Goal: Information Seeking & Learning: Learn about a topic

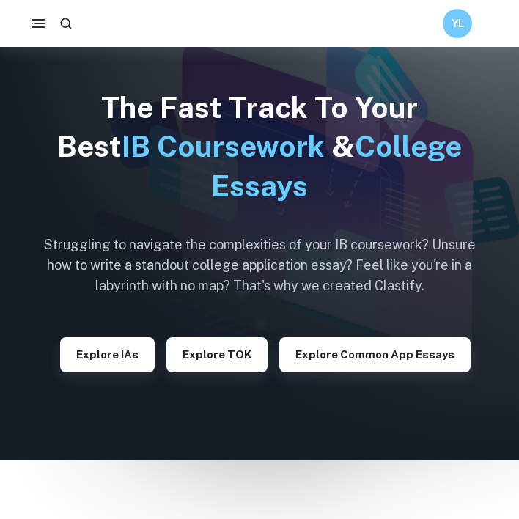
scroll to position [183, 0]
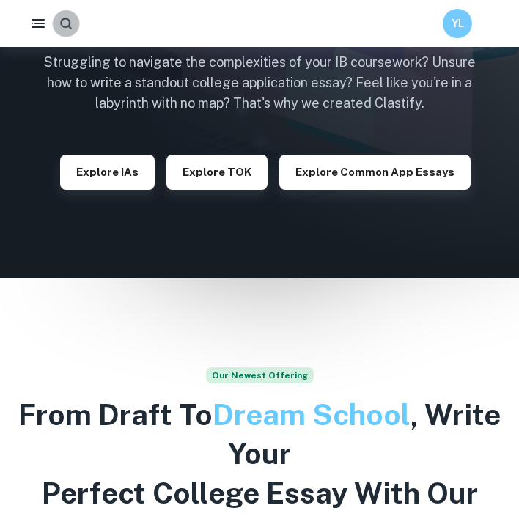
click at [67, 24] on icon "button" at bounding box center [66, 23] width 15 height 15
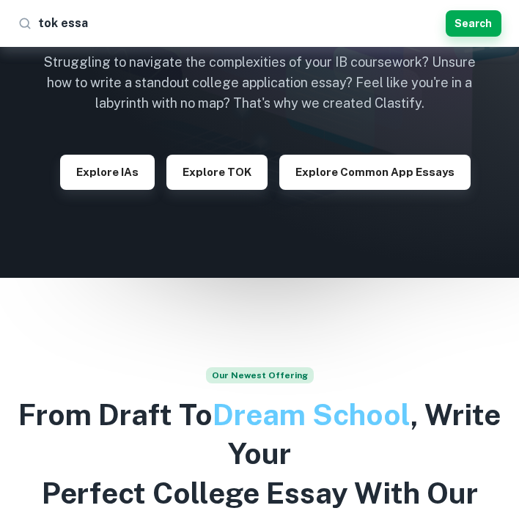
type input "tok essay"
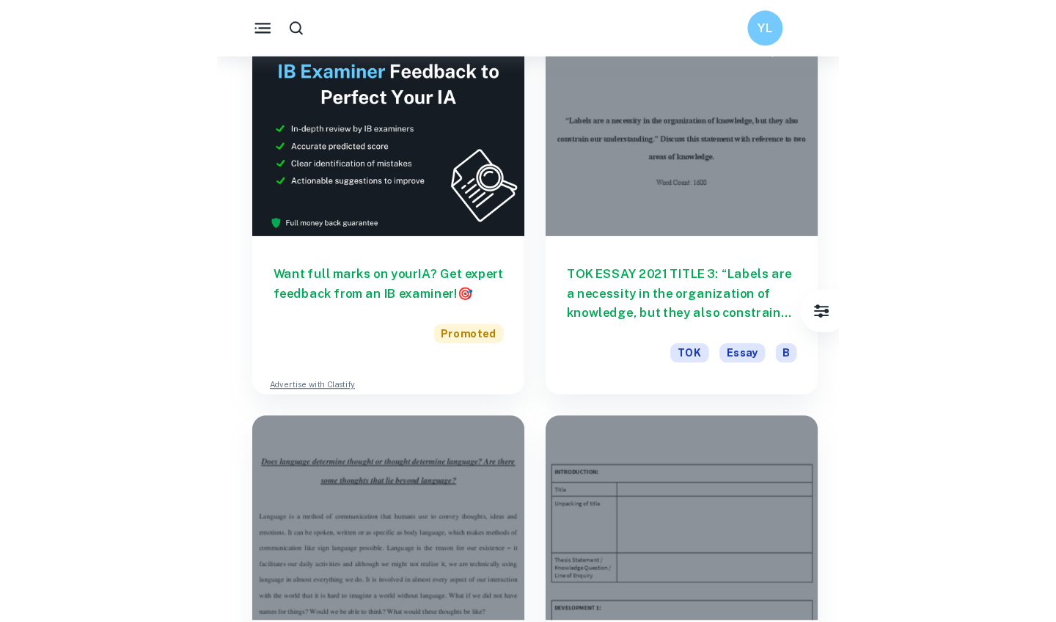
scroll to position [426, 0]
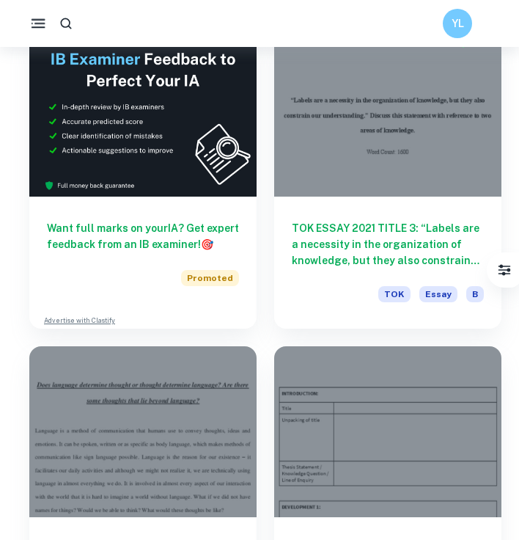
click at [43, 23] on icon "button" at bounding box center [38, 24] width 18 height 18
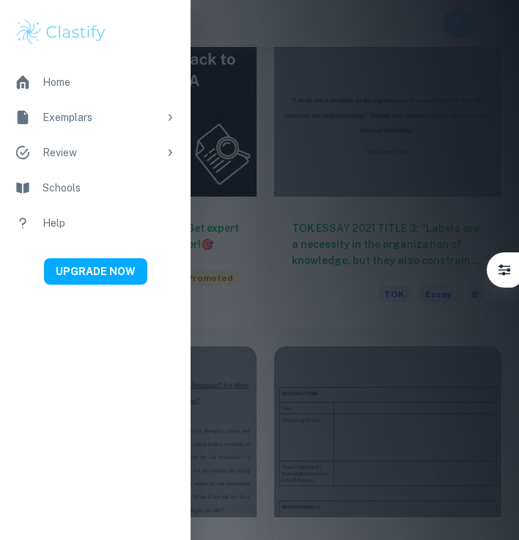
click at [236, 170] on div at bounding box center [259, 270] width 519 height 540
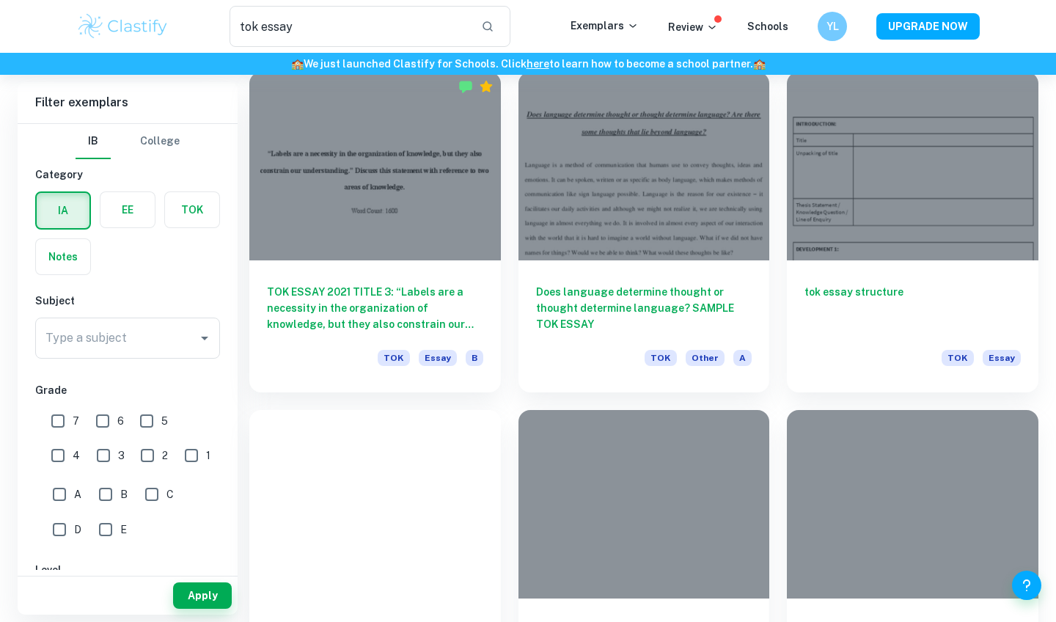
click at [149, 496] on input "C" at bounding box center [151, 494] width 29 height 29
checkbox input "true"
click at [200, 519] on button "Apply" at bounding box center [202, 596] width 59 height 26
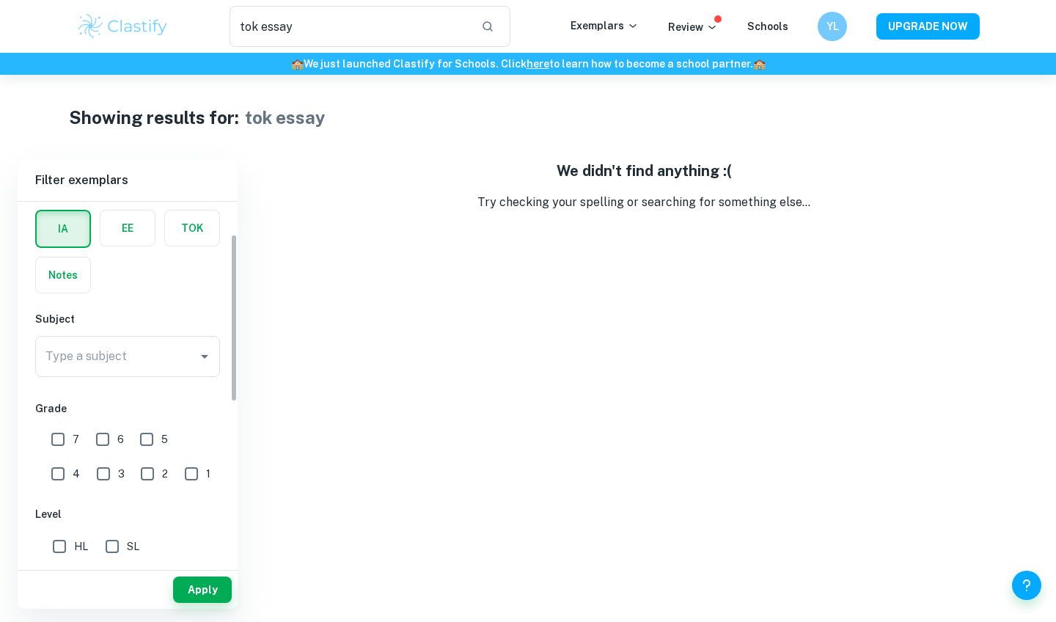
scroll to position [73, 0]
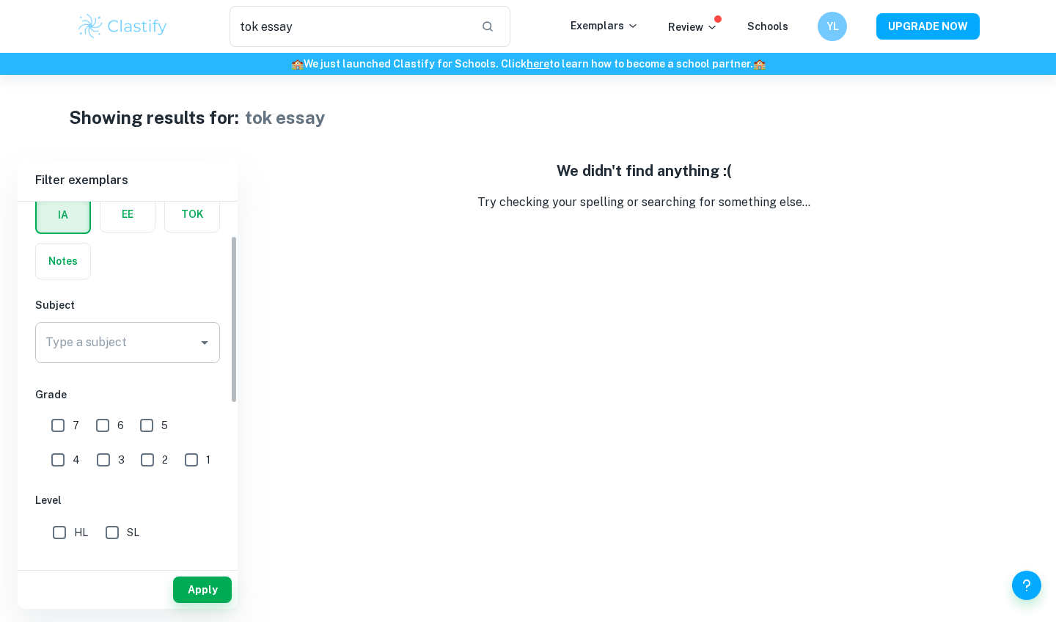
click at [149, 349] on input "Type a subject" at bounding box center [117, 343] width 150 height 28
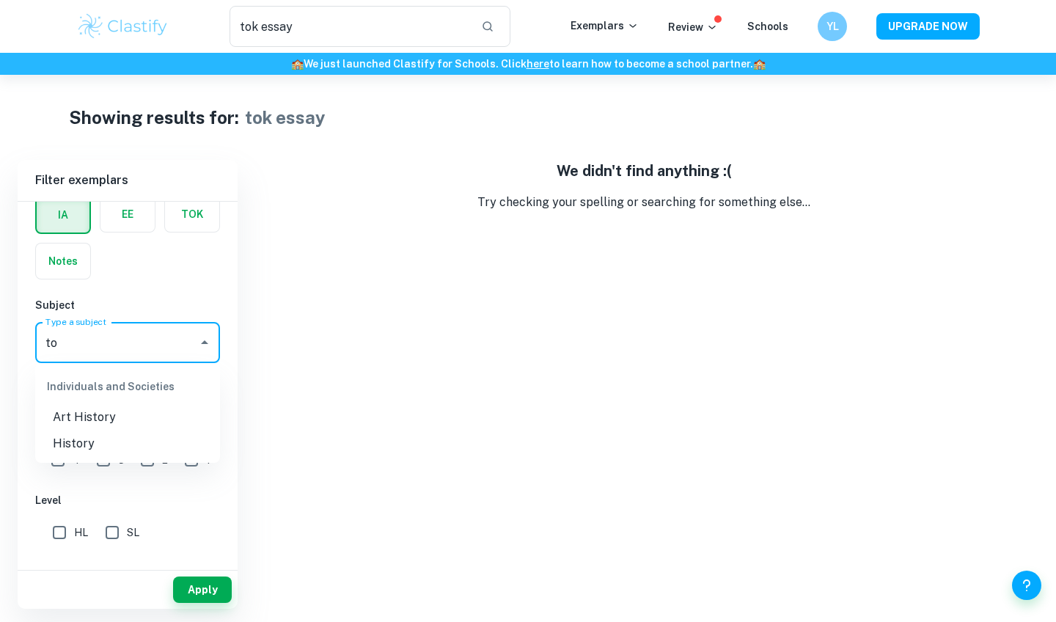
type input "t"
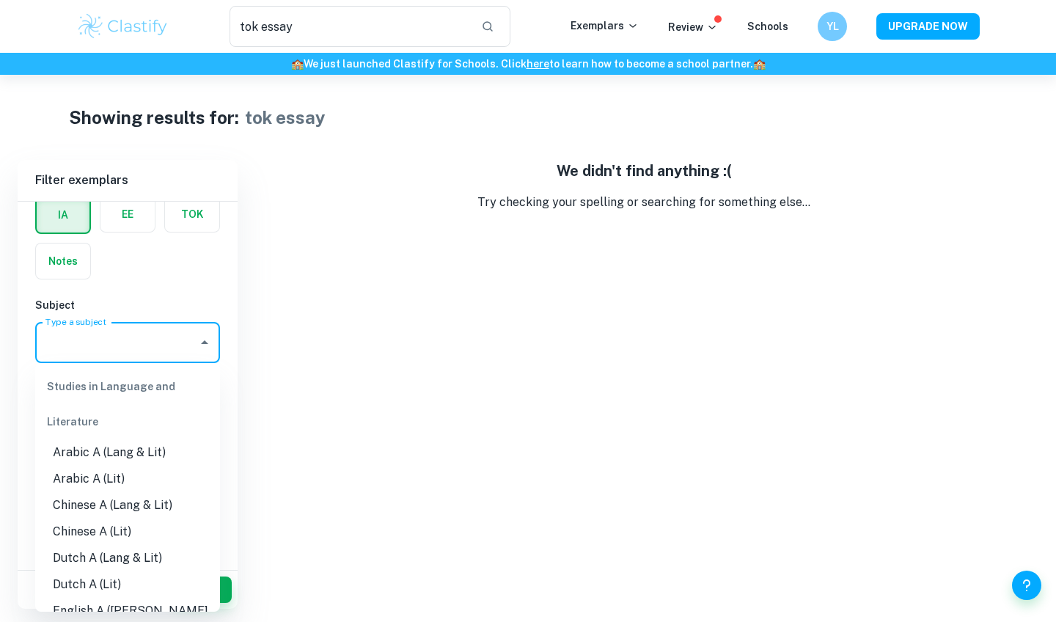
click at [186, 213] on label "button" at bounding box center [192, 214] width 54 height 35
click at [0, 0] on input "radio" at bounding box center [0, 0] width 0 height 0
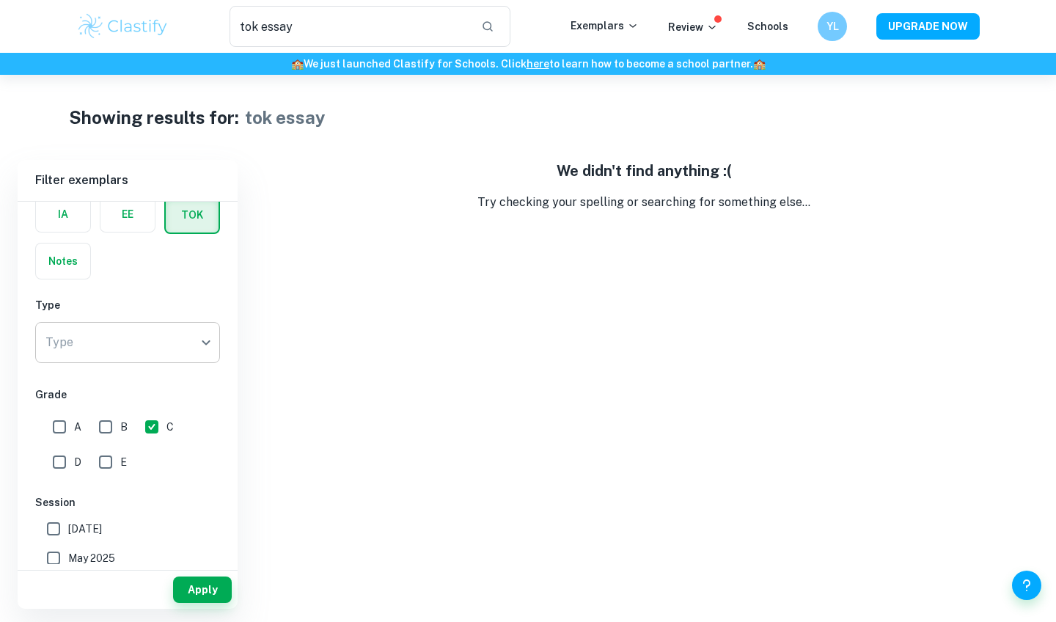
click at [134, 340] on body "We value your privacy We use cookies to enhance your browsing experience, serve…" at bounding box center [528, 386] width 1056 height 622
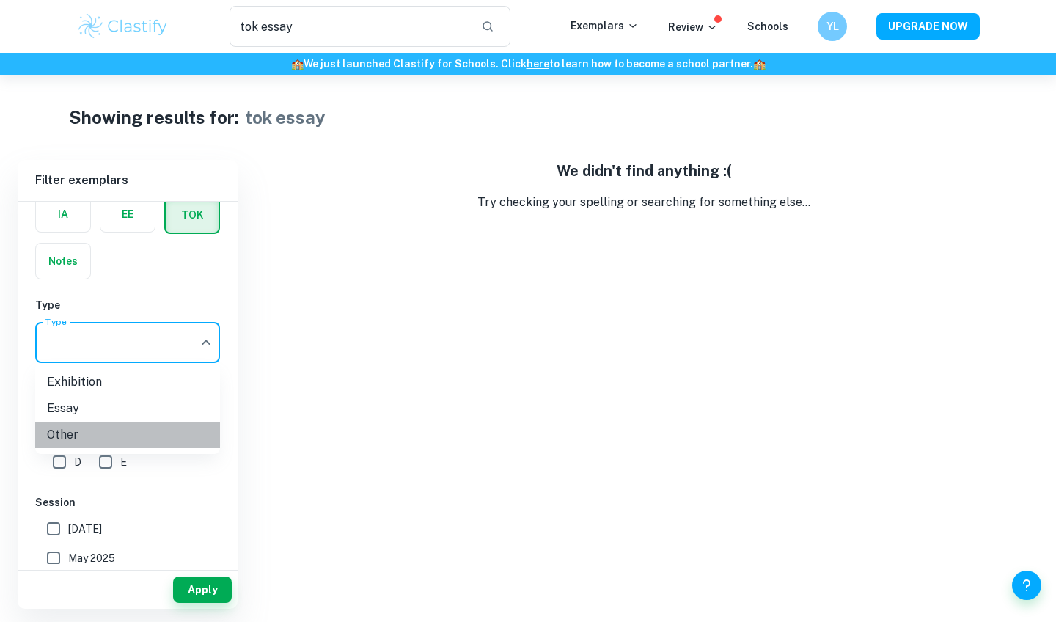
click at [130, 423] on li "Other" at bounding box center [127, 435] width 185 height 26
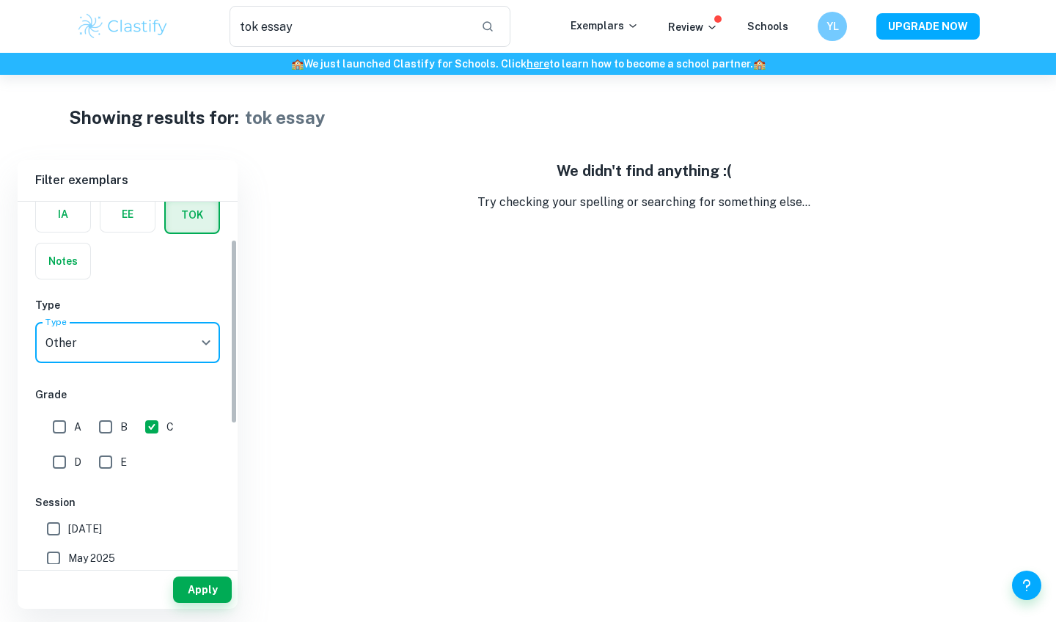
click at [161, 347] on body "We value your privacy We use cookies to enhance your browsing experience, serve…" at bounding box center [528, 386] width 1056 height 622
click at [147, 404] on li "Essay" at bounding box center [127, 408] width 185 height 26
type input "Essay"
click at [198, 519] on button "Apply" at bounding box center [202, 590] width 59 height 26
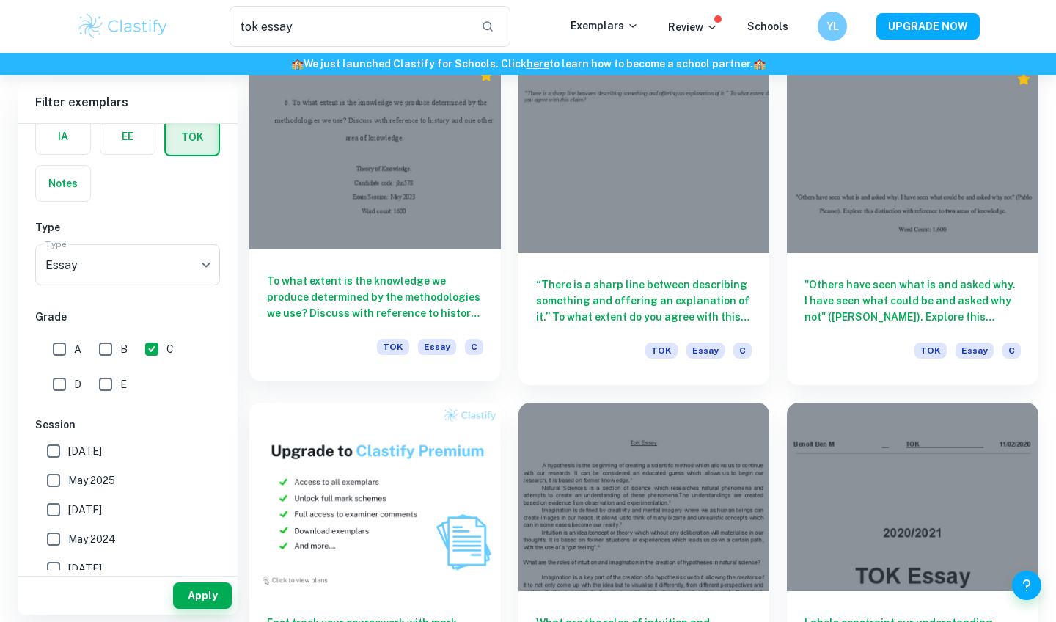
scroll to position [433, 0]
click at [474, 313] on h6 "To what extent is the knowledge we produce determined by the methodologies we u…" at bounding box center [375, 298] width 216 height 48
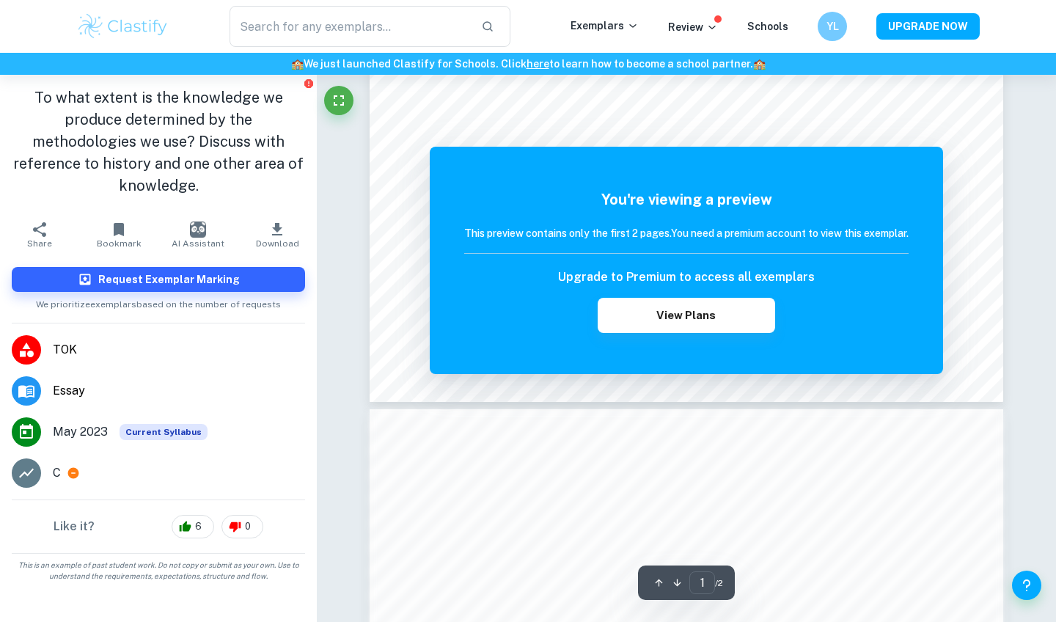
scroll to position [587, 0]
